Goal: Navigation & Orientation: Find specific page/section

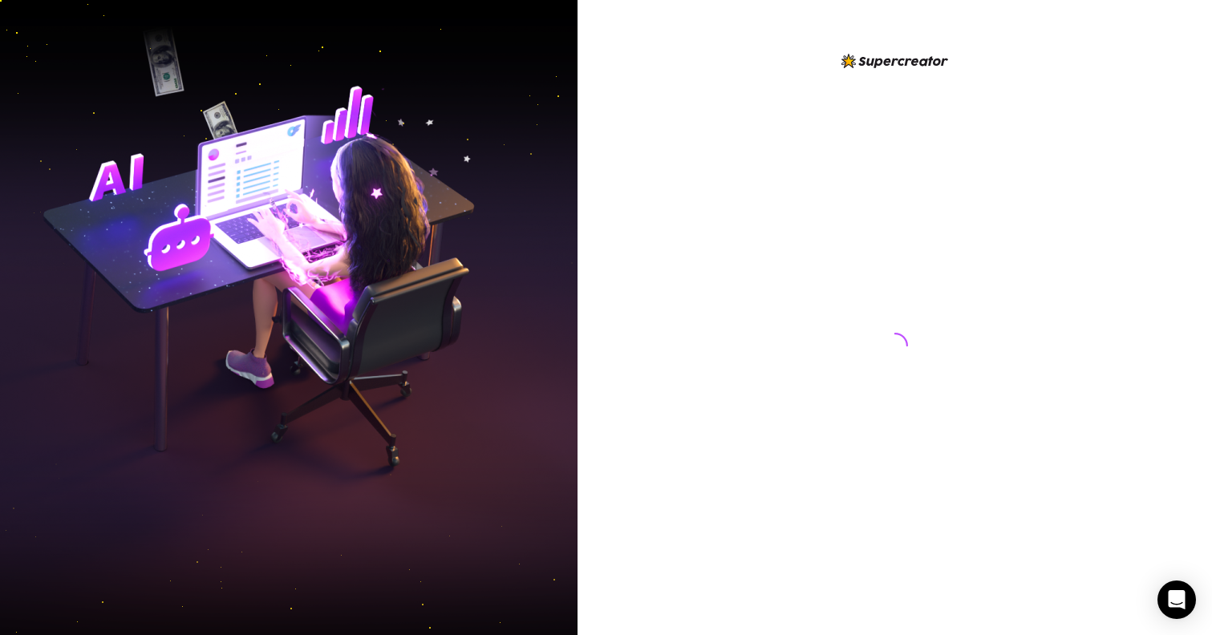
click at [588, 1] on div at bounding box center [894, 317] width 634 height 635
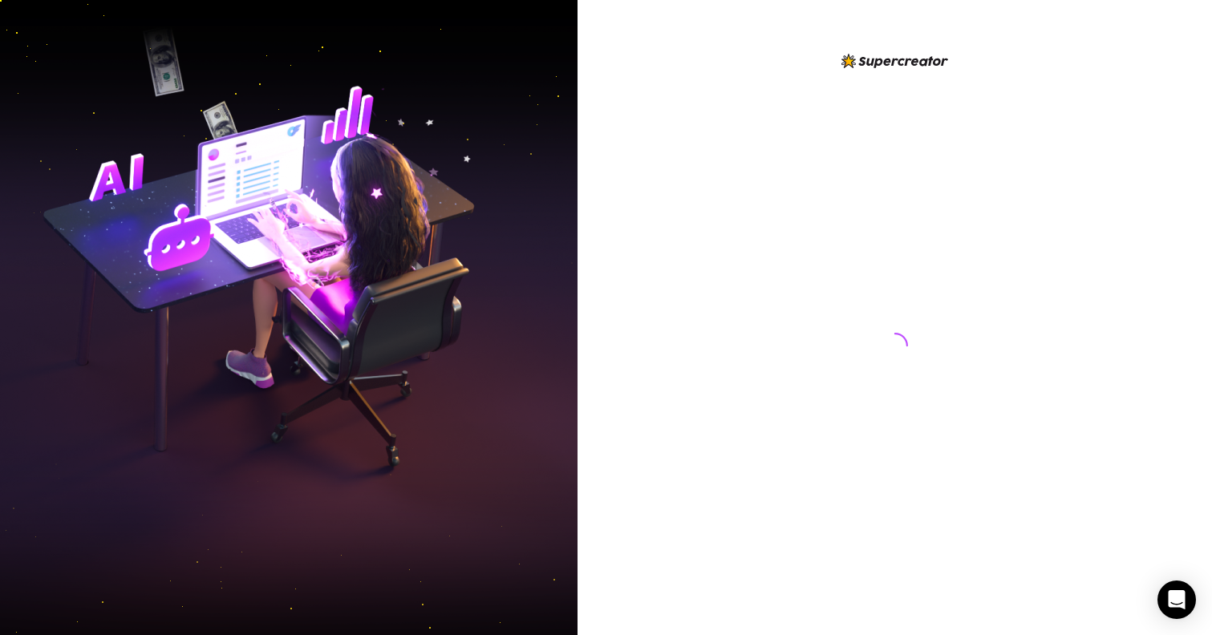
click at [588, 1] on div at bounding box center [894, 317] width 634 height 635
